Goal: Task Accomplishment & Management: Use online tool/utility

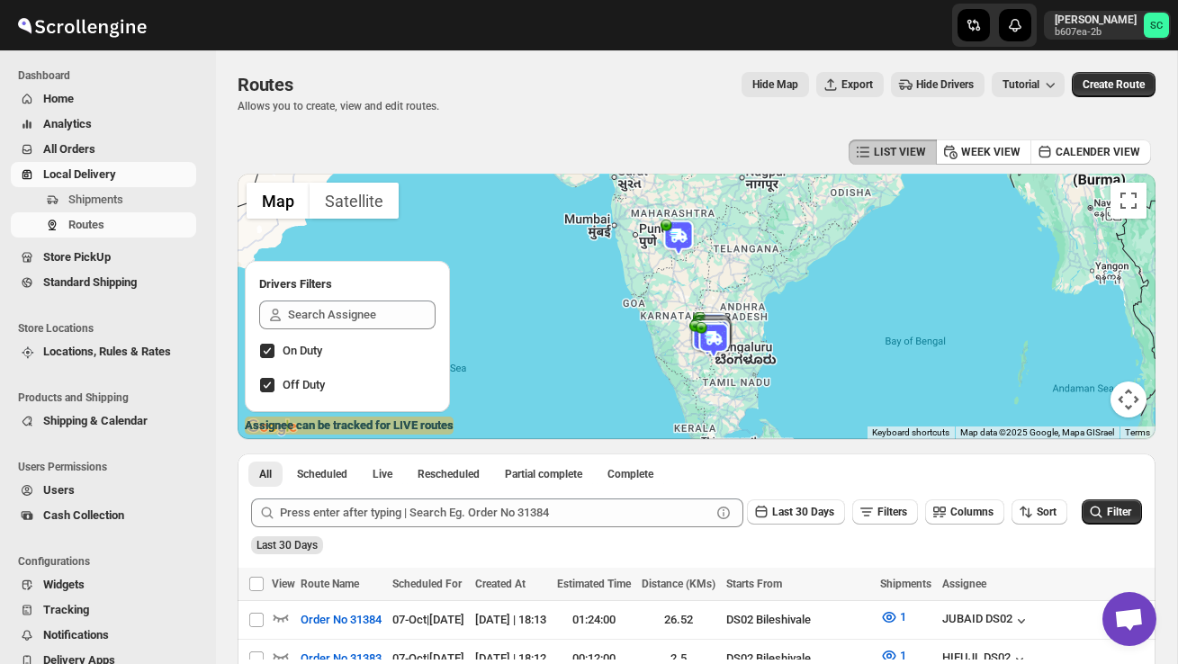
scroll to position [372, 0]
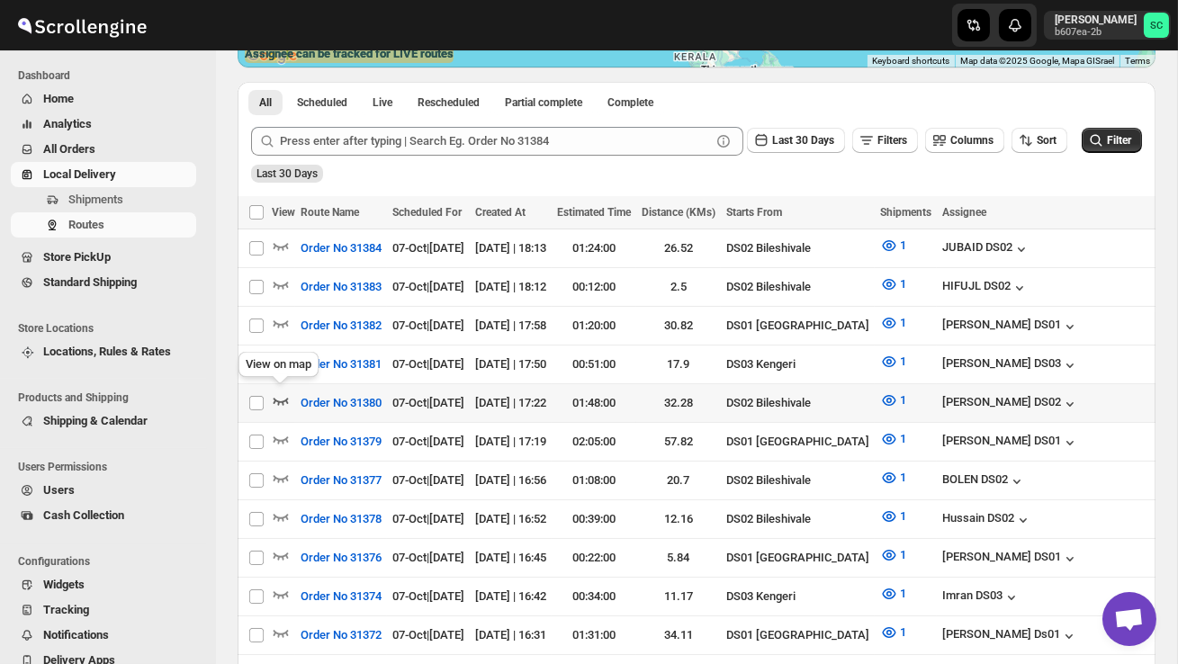
click at [285, 398] on icon "button" at bounding box center [281, 401] width 15 height 7
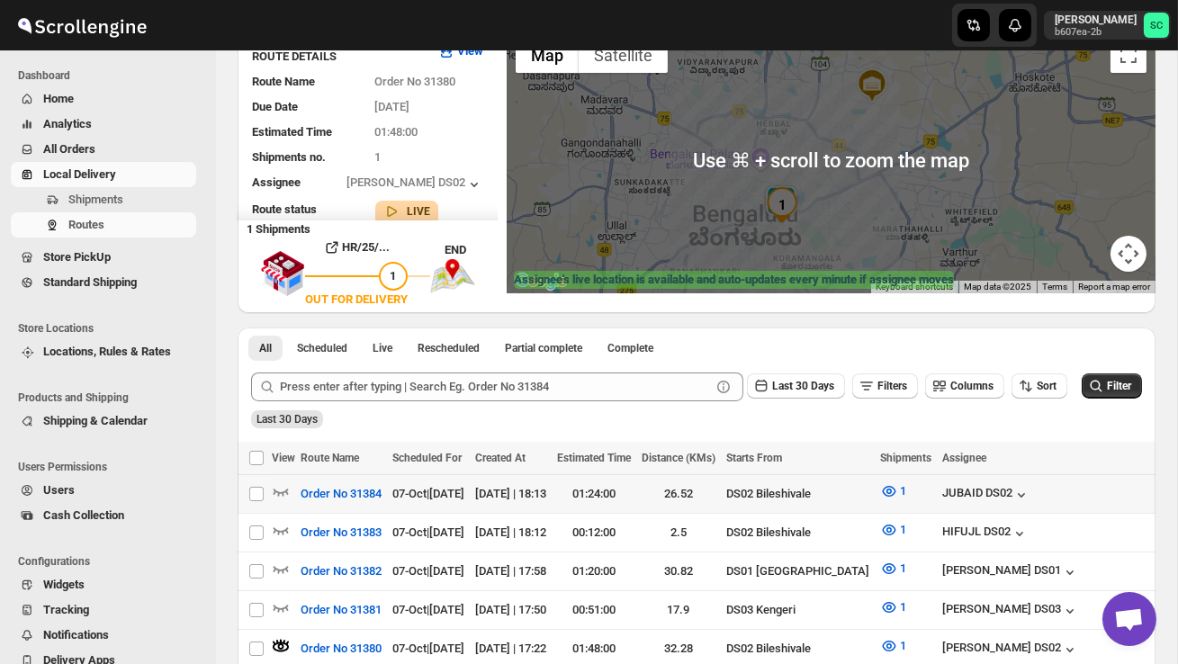
scroll to position [220, 0]
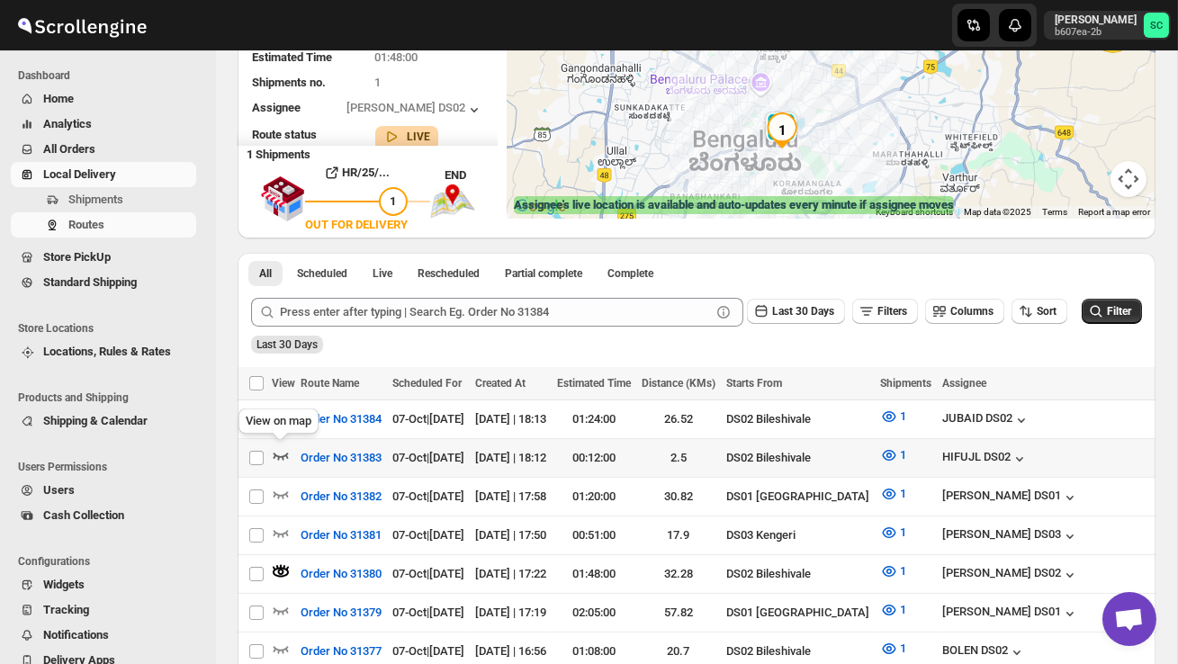
click at [283, 454] on icon "button" at bounding box center [281, 456] width 15 height 7
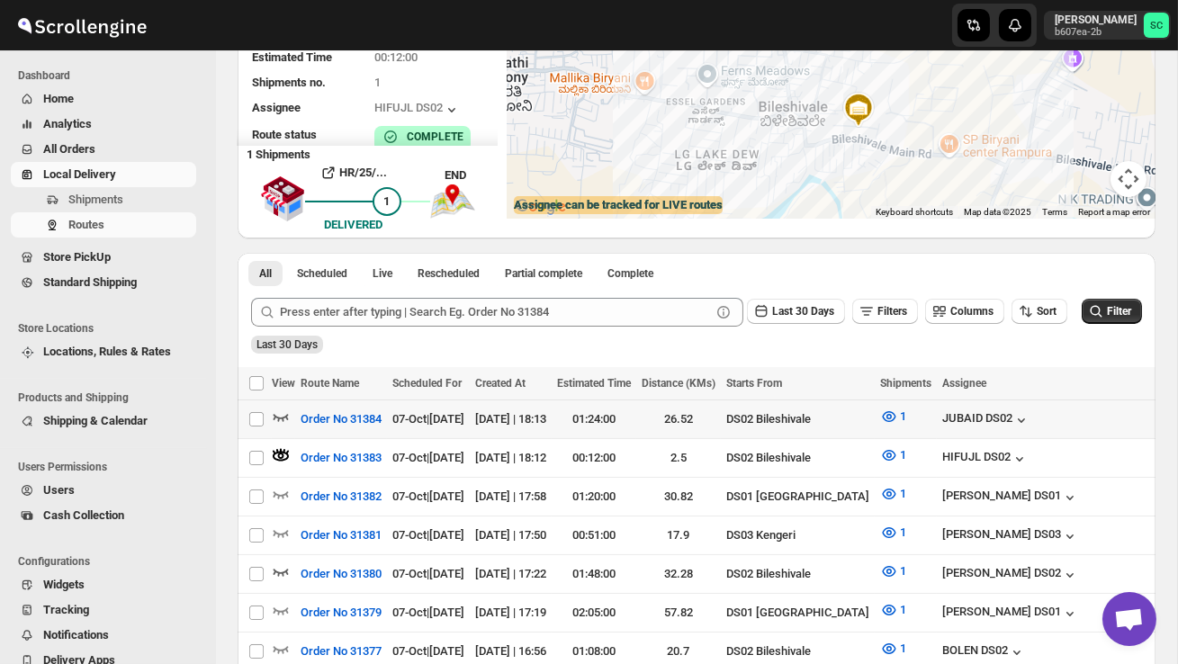
click at [285, 413] on icon "button" at bounding box center [281, 417] width 18 height 18
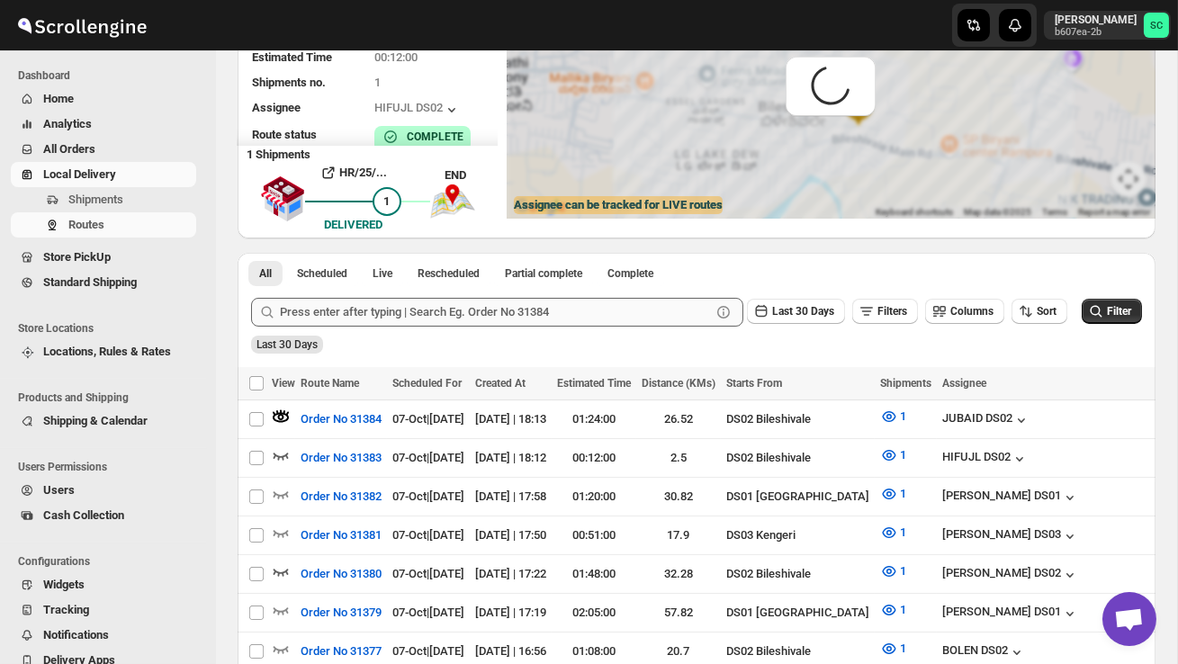
scroll to position [0, 0]
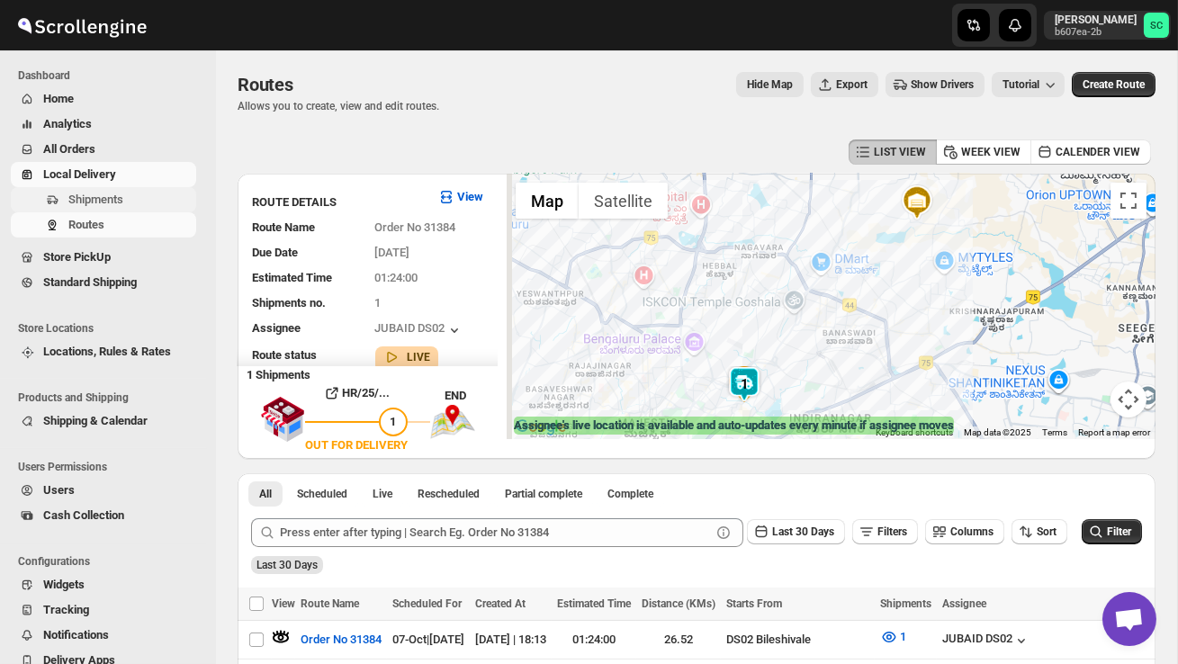
click at [116, 193] on span "Shipments" at bounding box center [95, 199] width 55 height 13
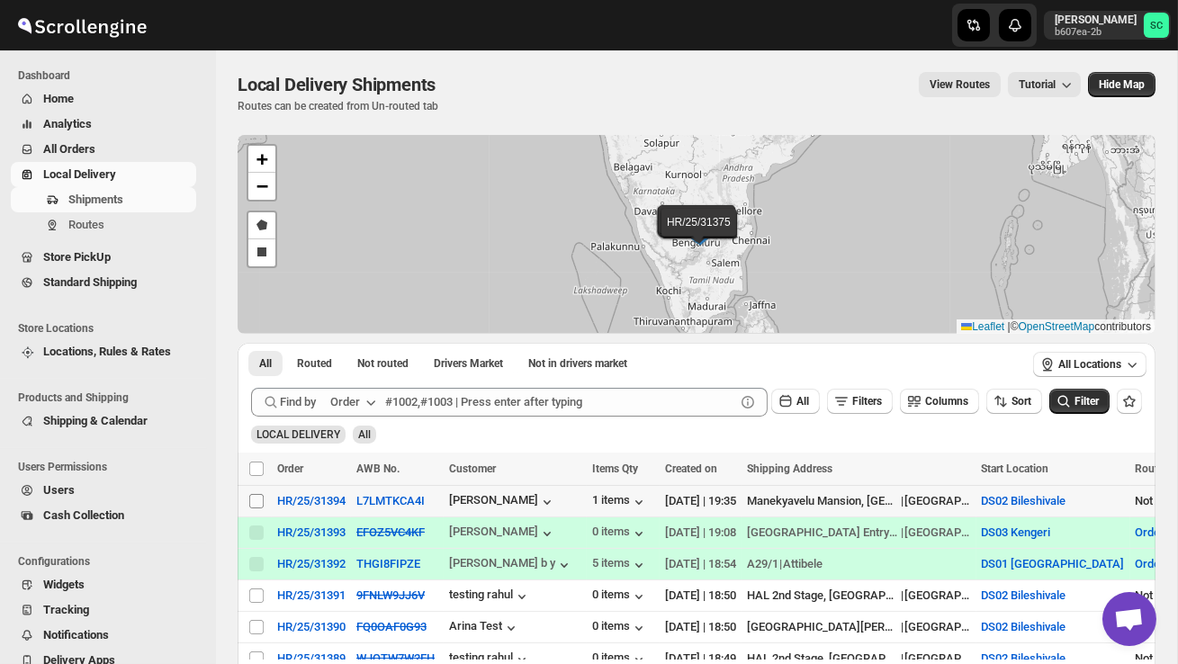
click at [250, 499] on input "Select shipment" at bounding box center [256, 501] width 14 height 14
checkbox input "true"
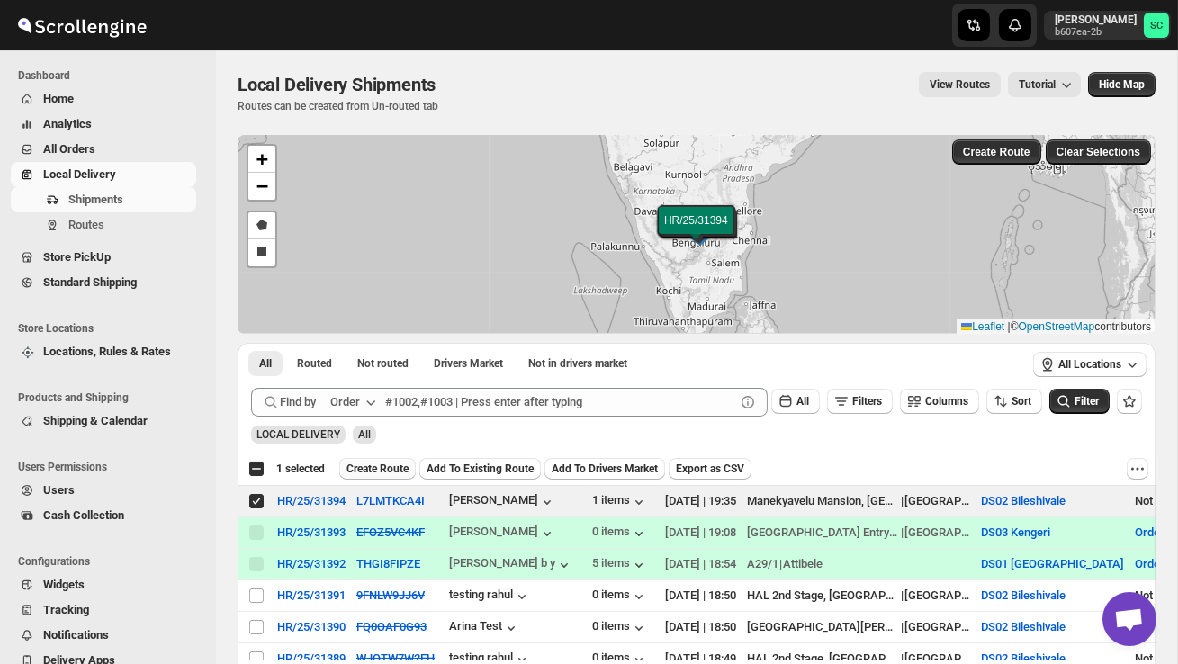
click at [363, 462] on span "Create Route" at bounding box center [377, 469] width 62 height 14
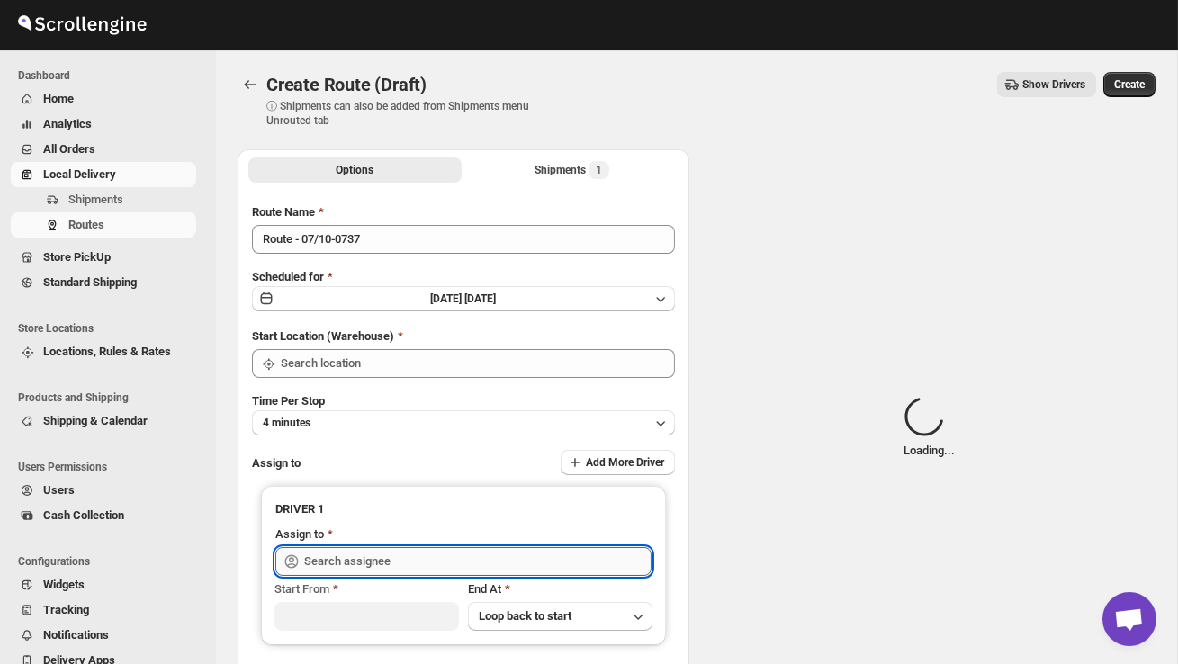
click at [373, 561] on input "text" at bounding box center [477, 561] width 347 height 29
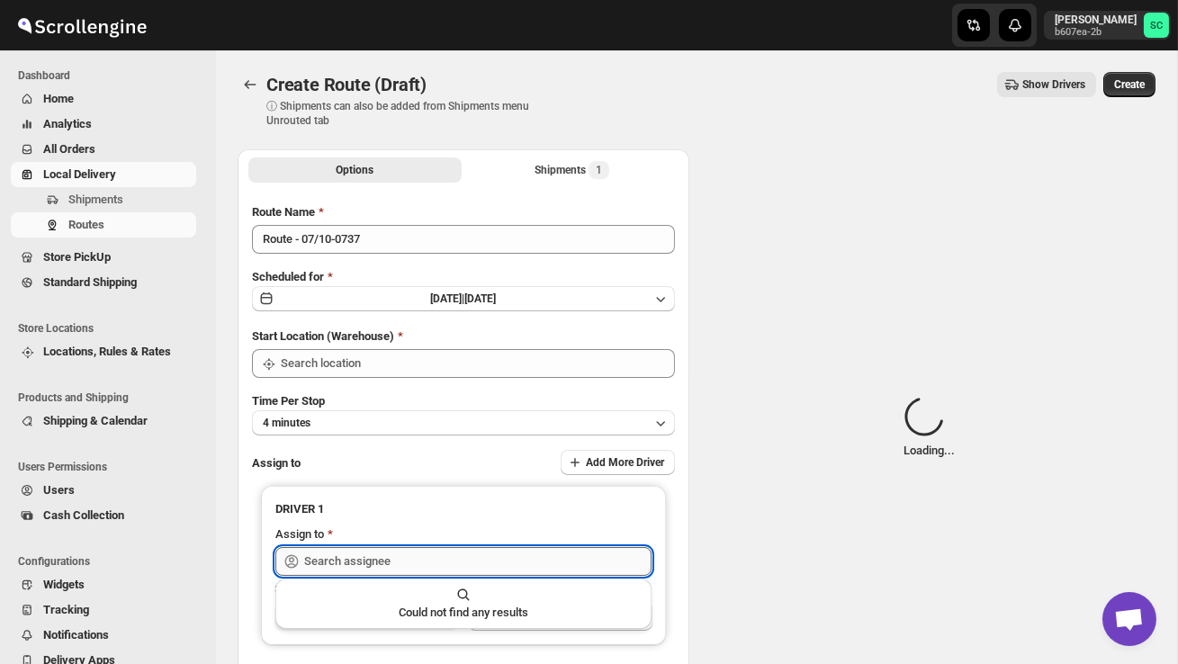
type input "DS02 Bileshivale"
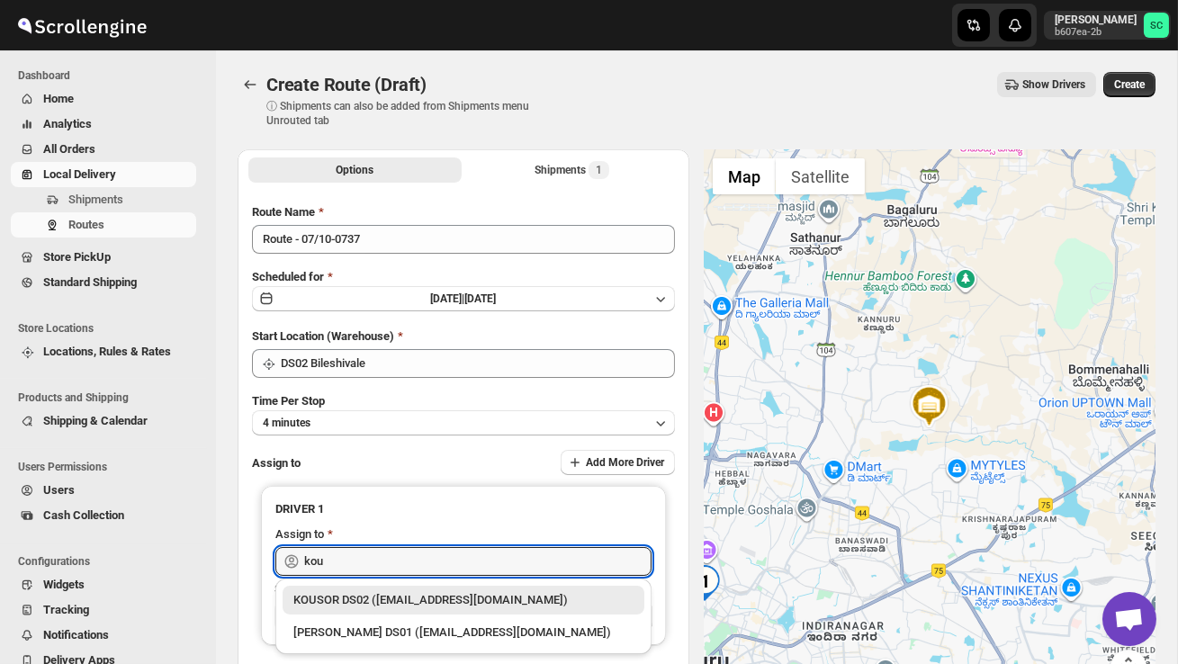
click at [425, 599] on div "KOUSOR DS02 ([EMAIL_ADDRESS][DOMAIN_NAME])" at bounding box center [463, 600] width 340 height 18
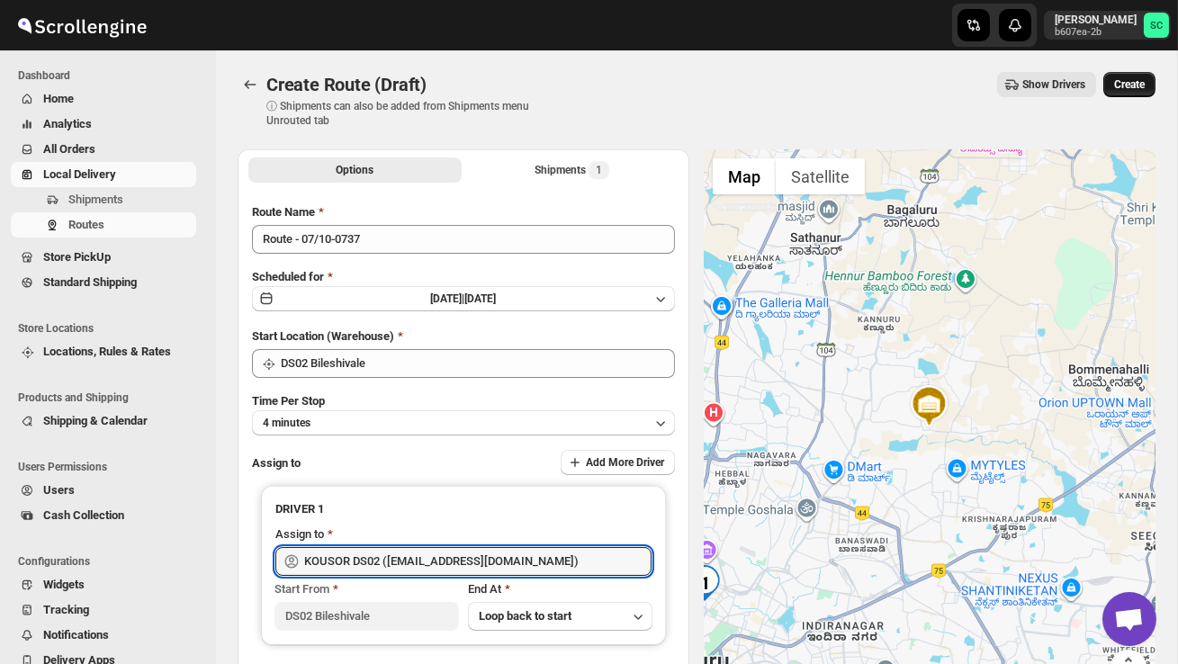
type input "KOUSOR DS02 ([EMAIL_ADDRESS][DOMAIN_NAME])"
click at [1136, 88] on span "Create" at bounding box center [1129, 84] width 31 height 14
